Goal: Use online tool/utility: Utilize a website feature to perform a specific function

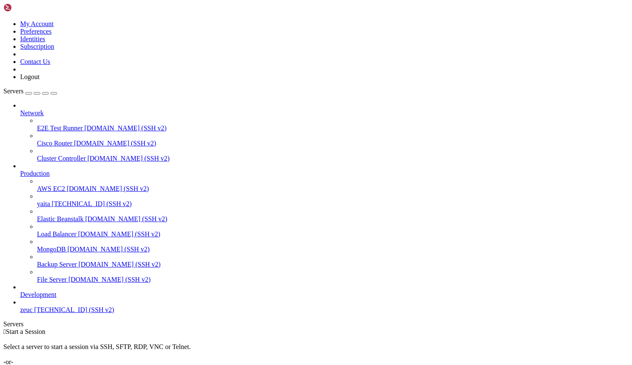
click at [63, 200] on span "[TECHNICAL_ID] (SSH v2)" at bounding box center [92, 203] width 80 height 7
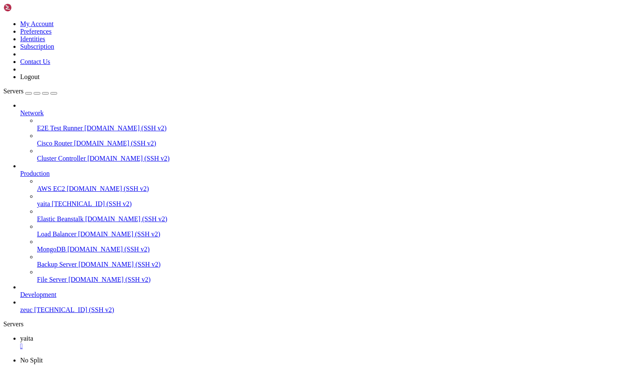
scroll to position [50, 0]
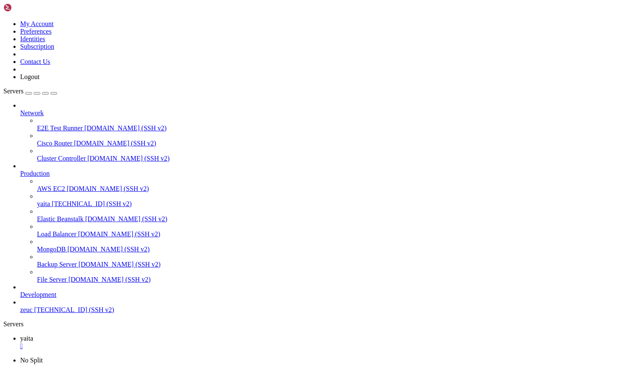
scroll to position [7248, 0]
drag, startPoint x: 31, startPoint y: 597, endPoint x: 139, endPoint y: 595, distance: 108.4
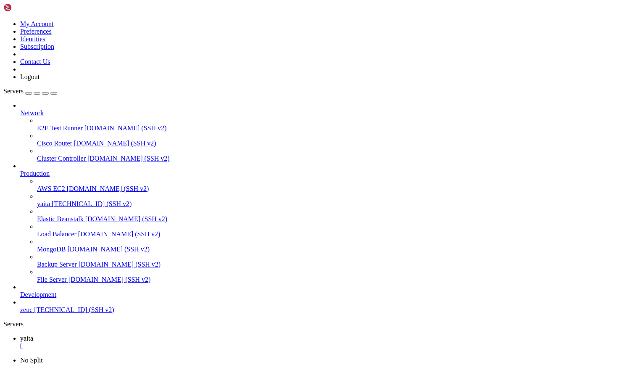
scroll to position [12435, 0]
drag, startPoint x: 32, startPoint y: 763, endPoint x: 194, endPoint y: 764, distance: 162.1
drag, startPoint x: 32, startPoint y: 632, endPoint x: 180, endPoint y: 636, distance: 147.9
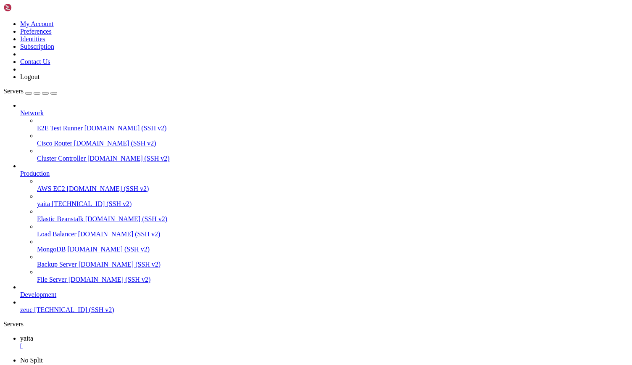
scroll to position [19044, 0]
